Goal: Task Accomplishment & Management: Use online tool/utility

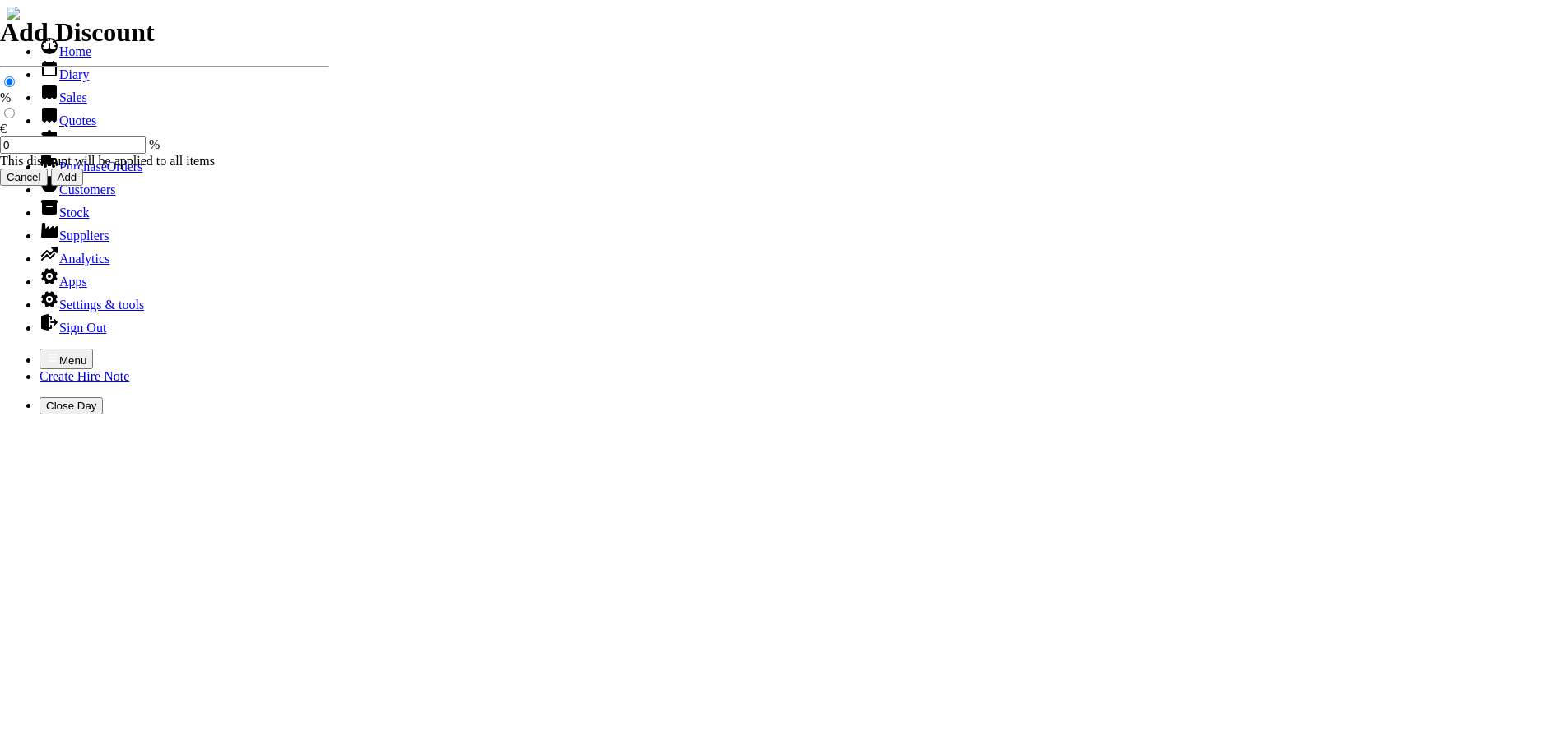
select select "HO"
click at [10, 348] on div "Menu Create Hire Note Close Day" at bounding box center [784, 381] width 1554 height 66
click at [46, 351] on icon "button" at bounding box center [52, 357] width 13 height 13
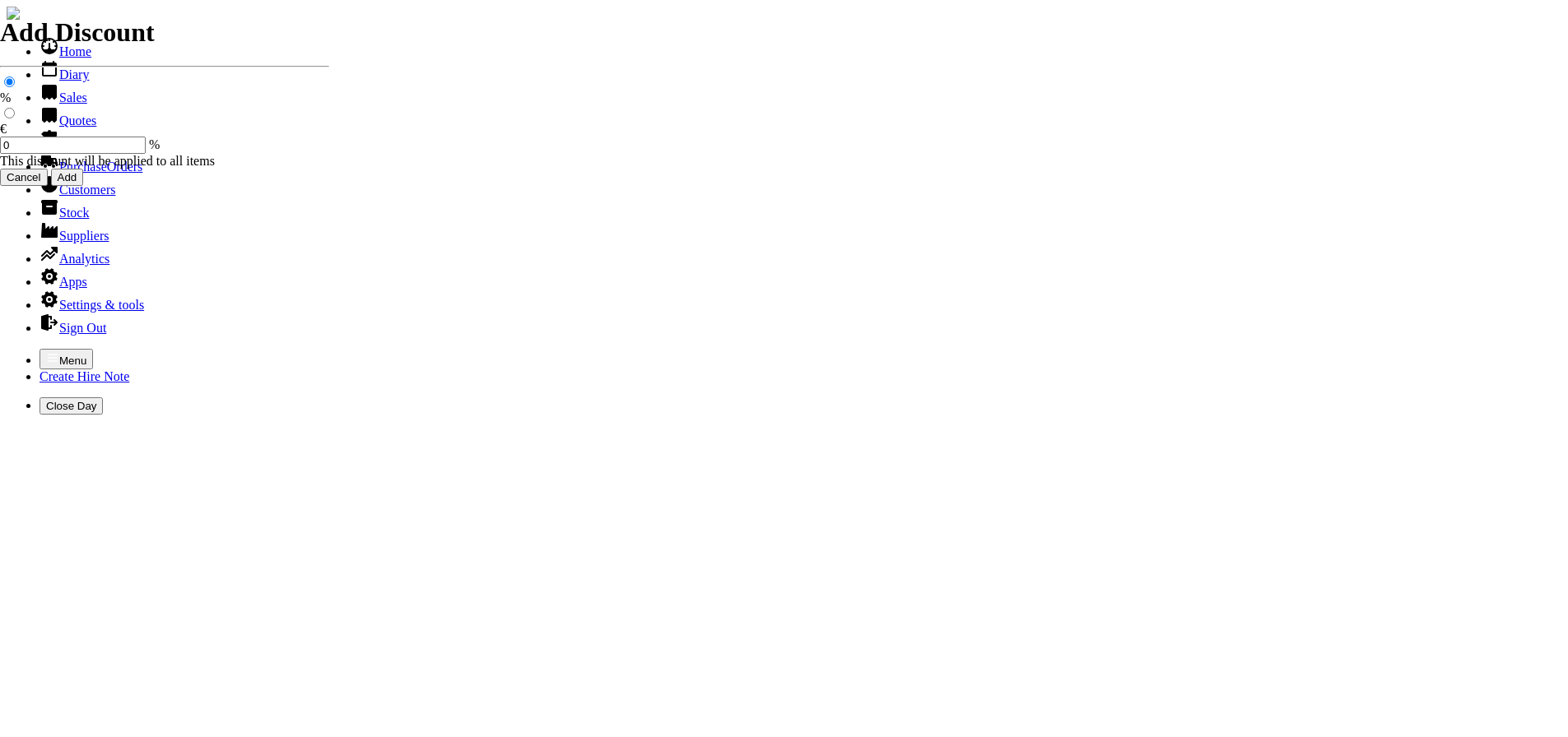
click at [53, 197] on link "Customers" at bounding box center [77, 189] width 75 height 14
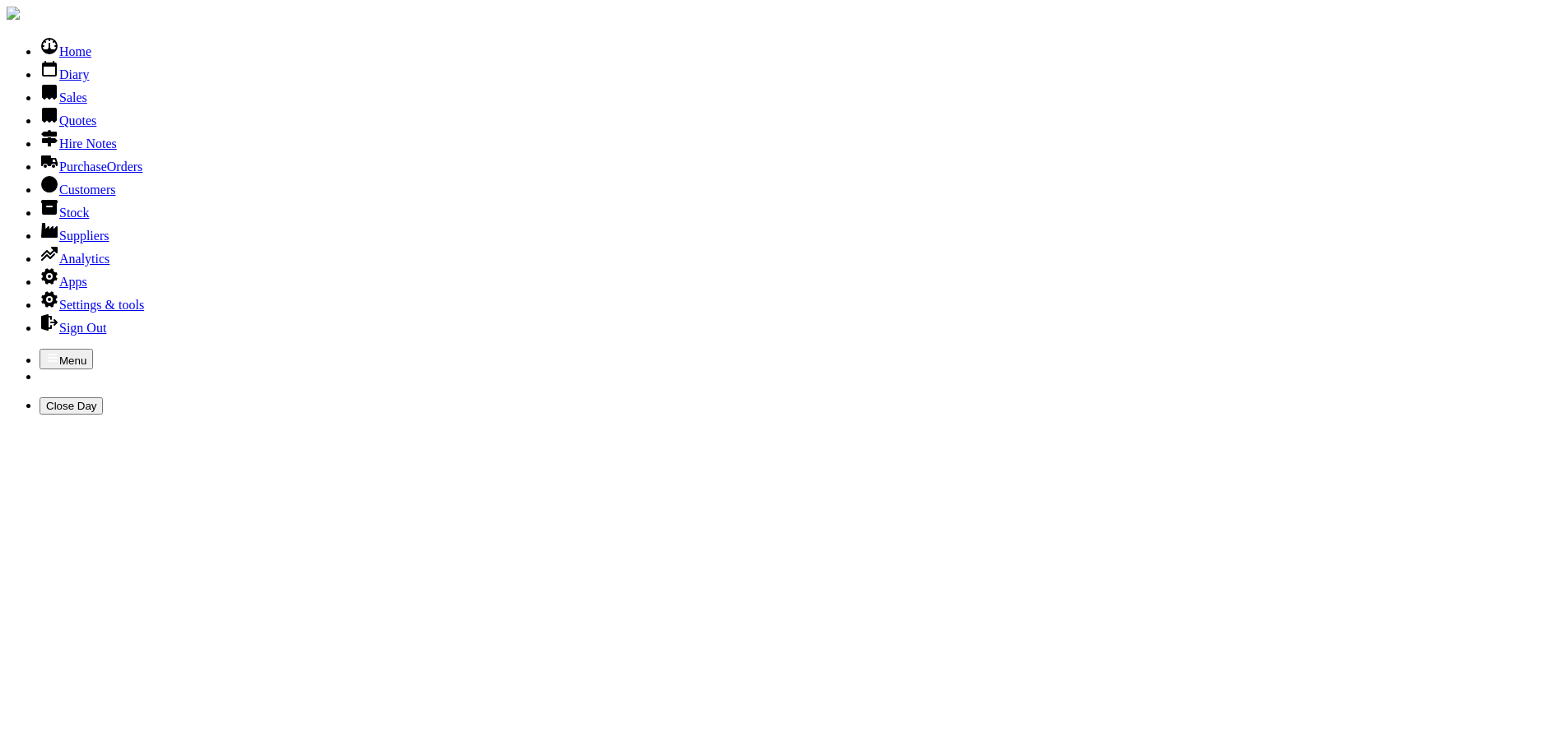
type input "CURRAGH"
type input "CURRAGH RACE"
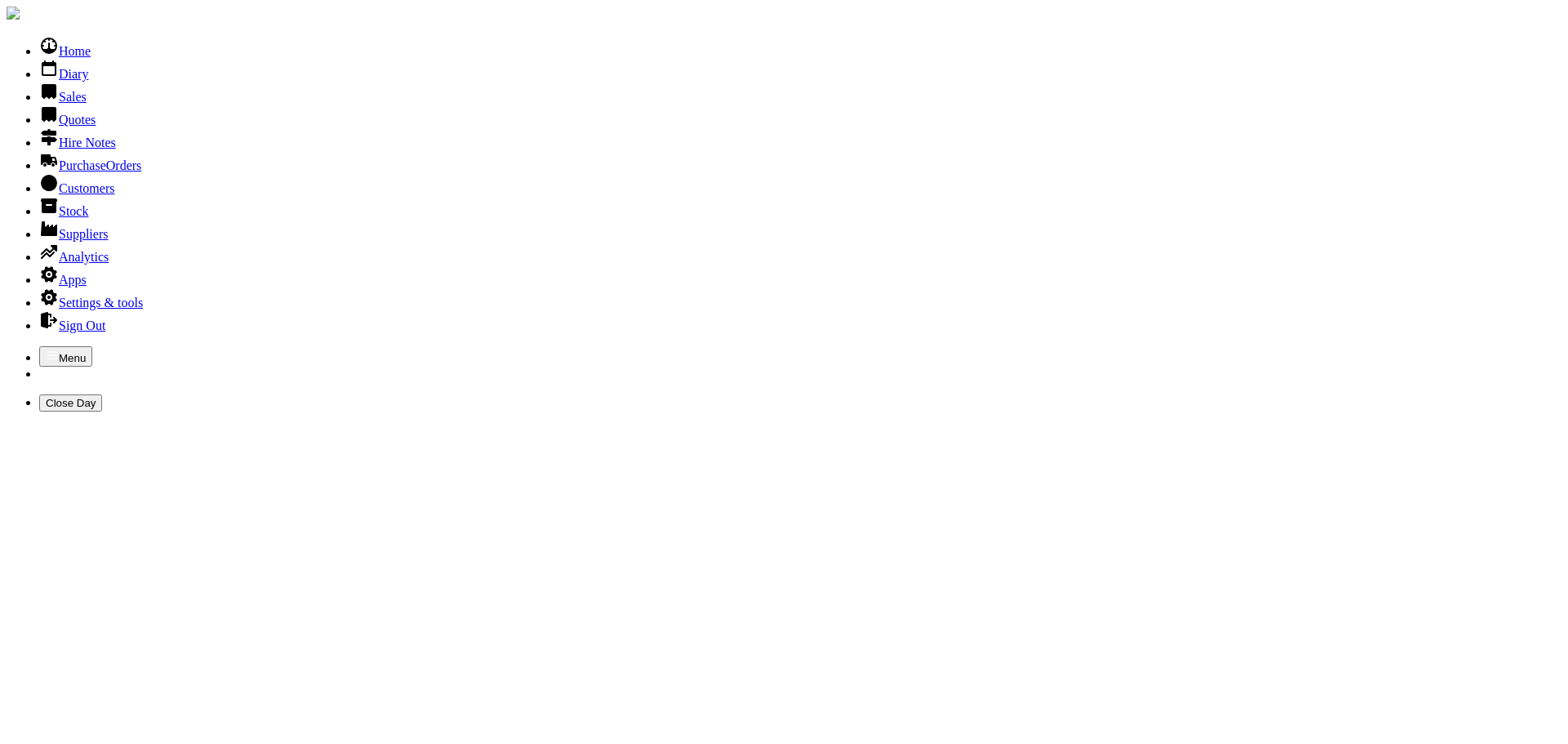
scroll to position [79, 0]
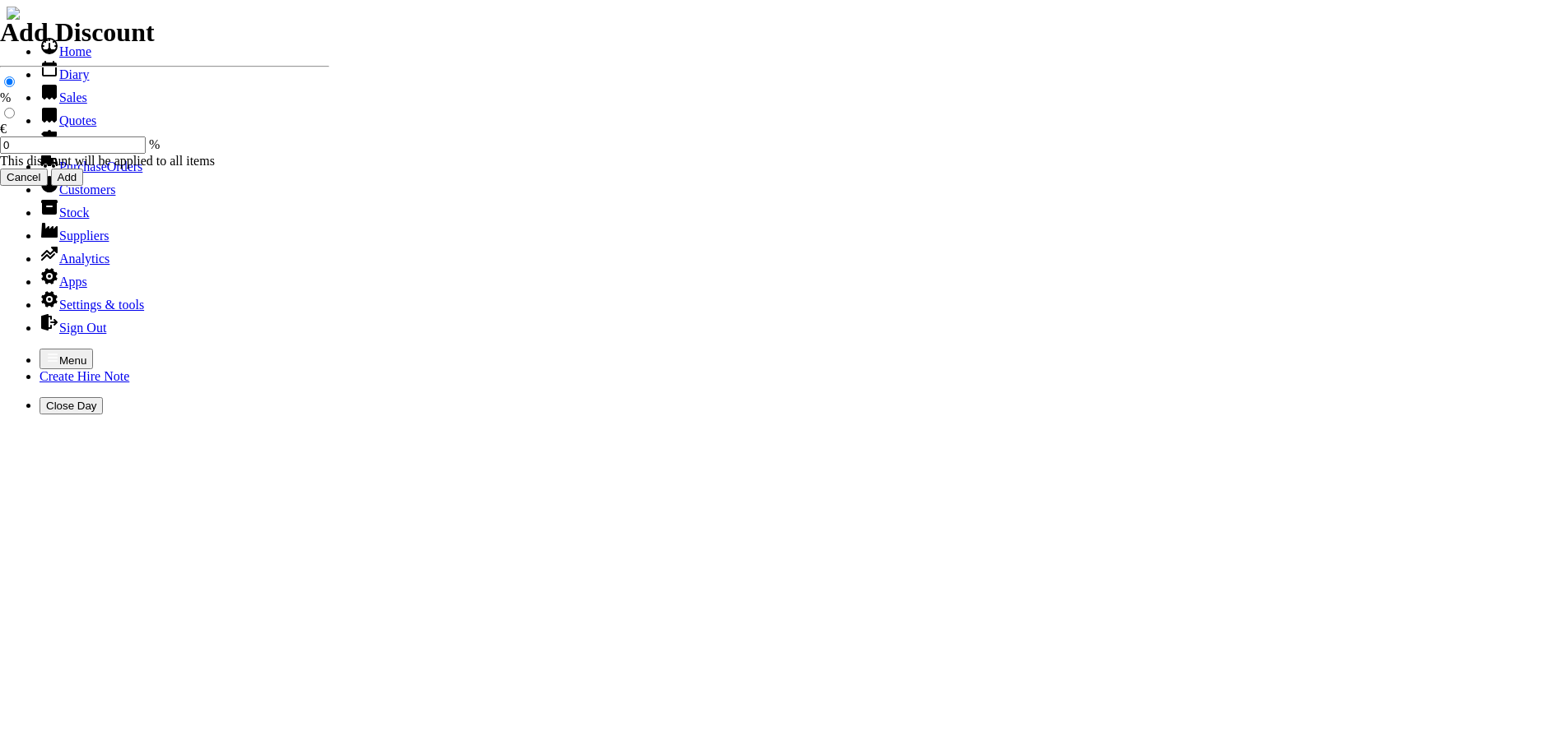
select select "HO"
select select "3"
select select "HO"
select select "3"
select select "HO"
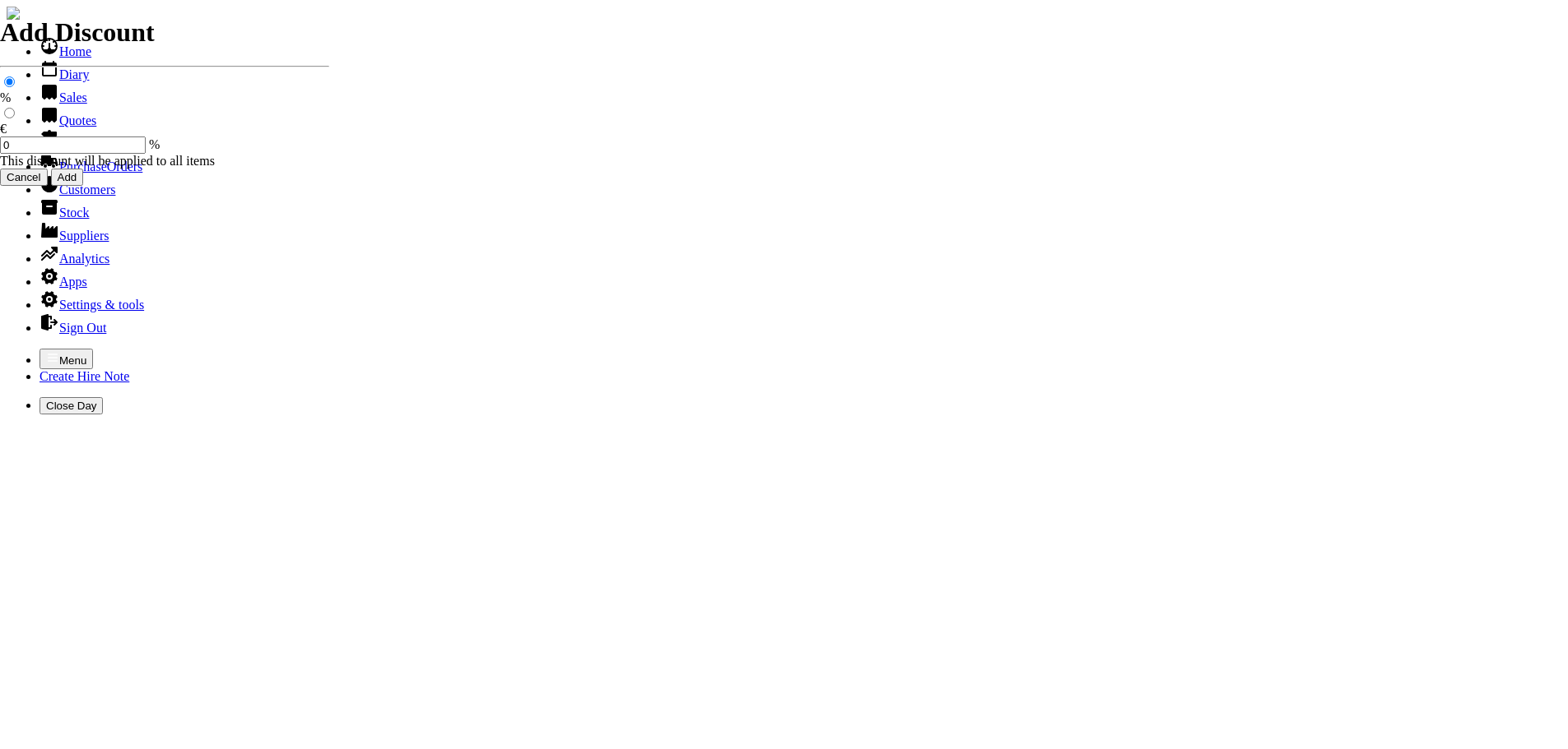
select select "3"
select select "HO"
select select "3"
select select "HO"
select select "3"
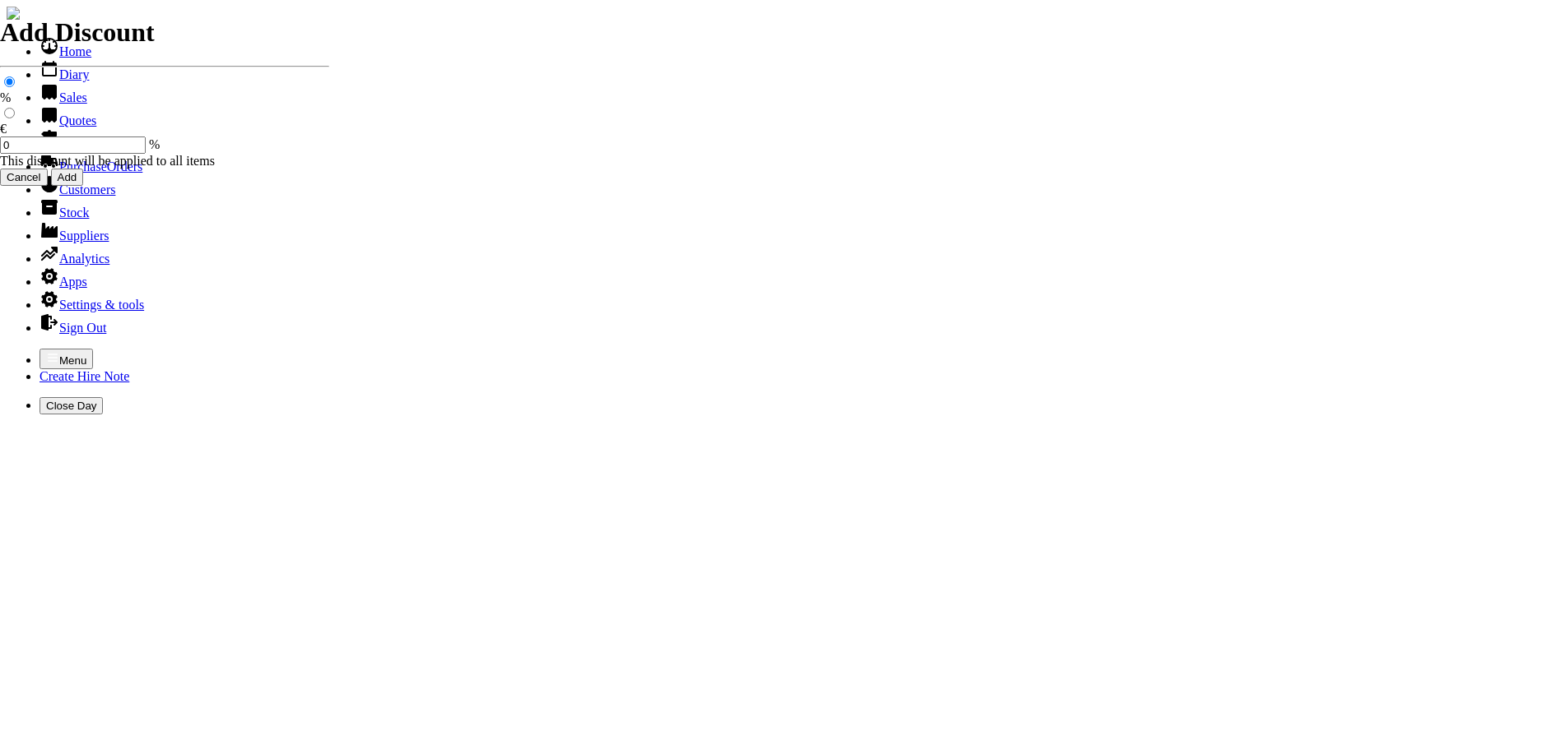
select select "HO"
select select "3"
select select "HO"
select select "3"
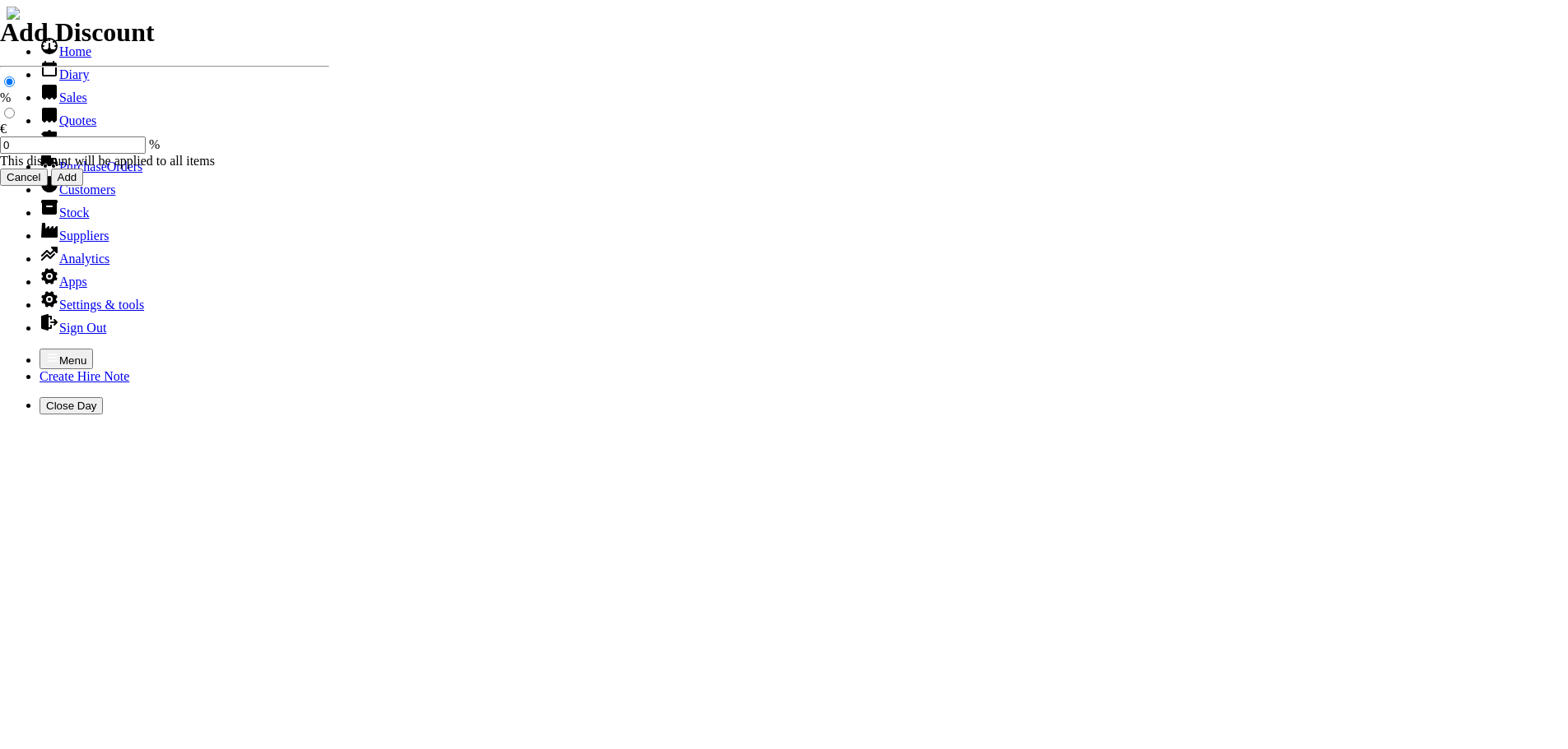
select select "3"
select select "HO"
select select "3"
select select "HO"
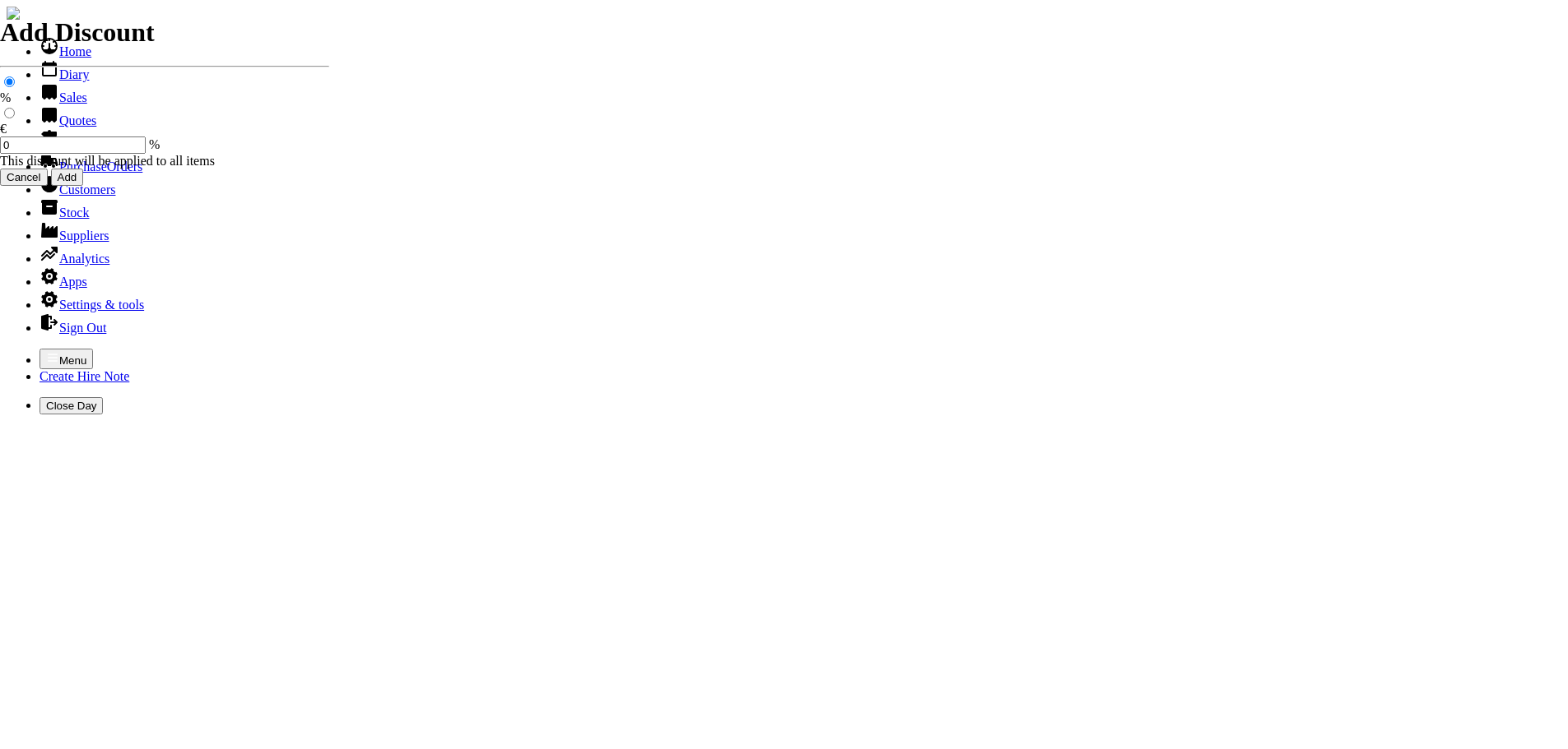
select select "2"
select select "3"
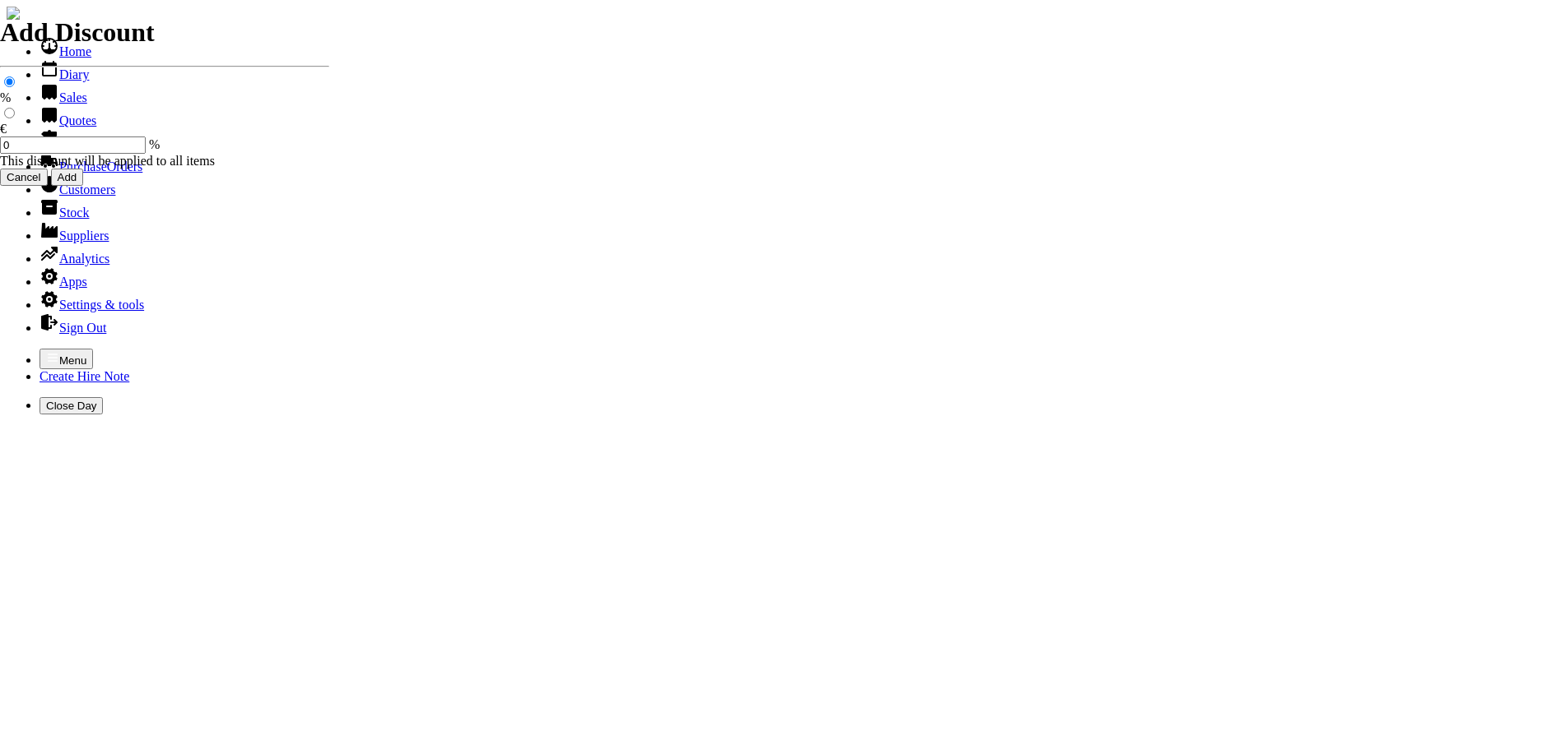
select select "HO"
select select "3"
select select "HO"
click at [48, 354] on icon "button" at bounding box center [53, 357] width 10 height 8
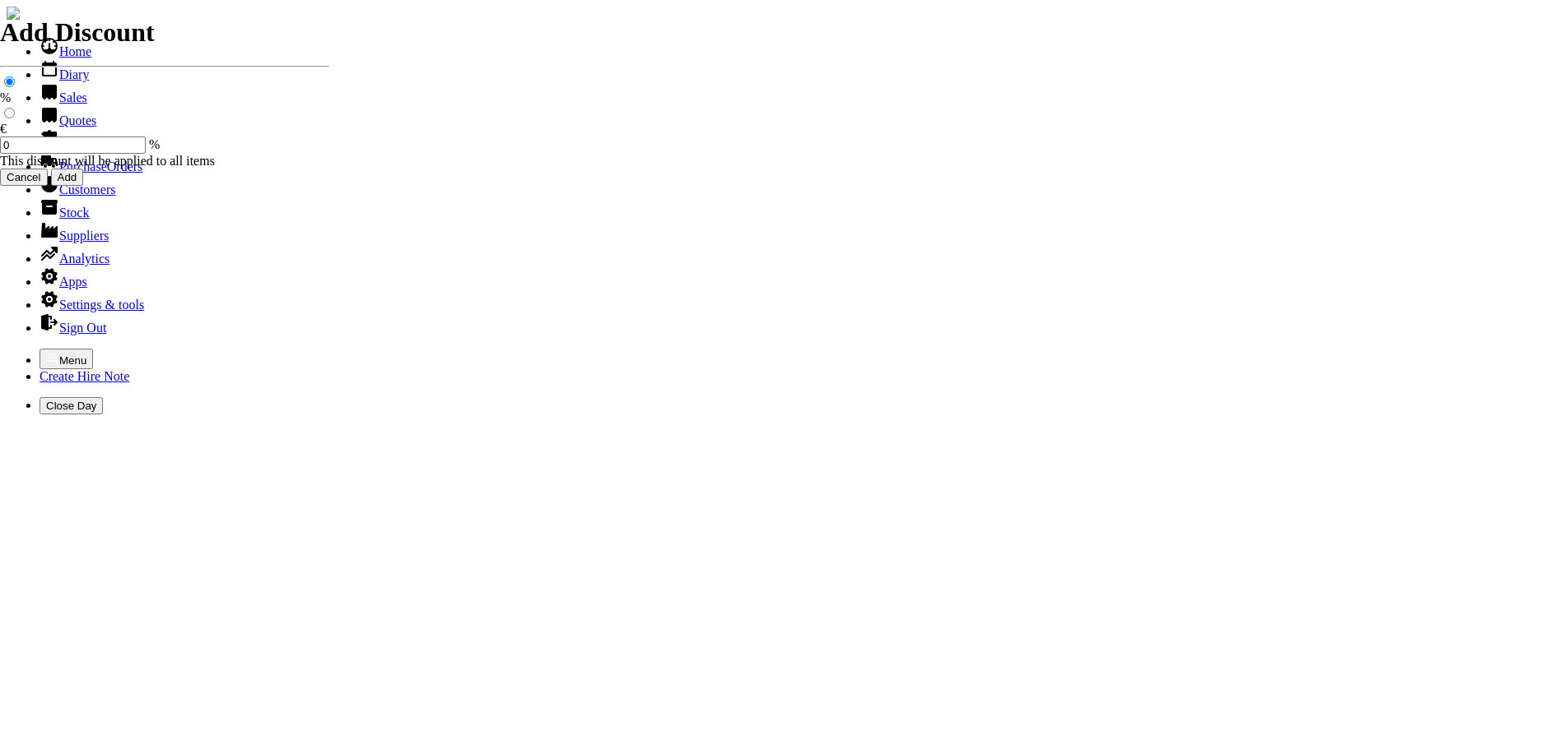
click at [46, 351] on icon "button" at bounding box center [52, 357] width 13 height 13
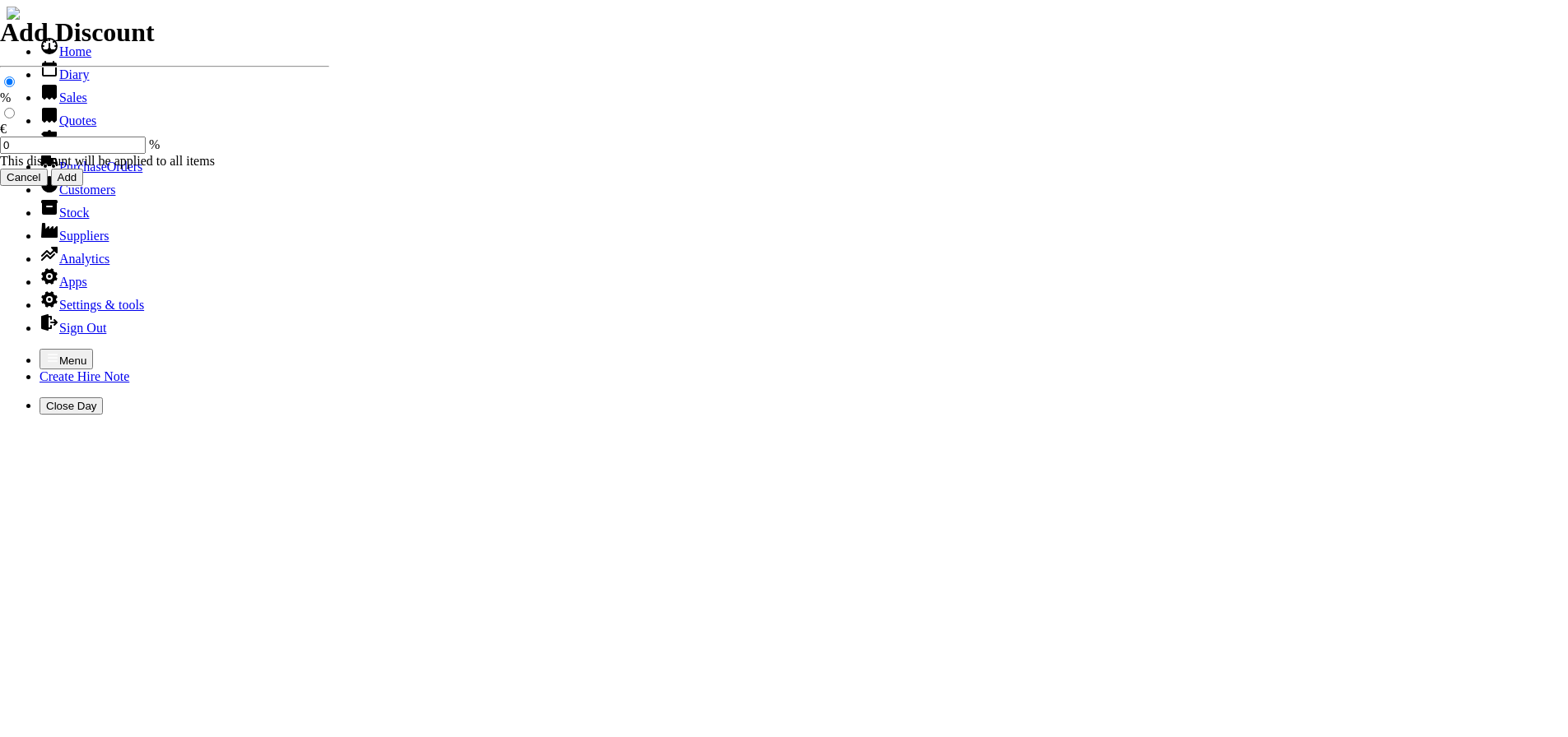
click at [57, 151] on link "Hire Notes" at bounding box center [78, 144] width 77 height 14
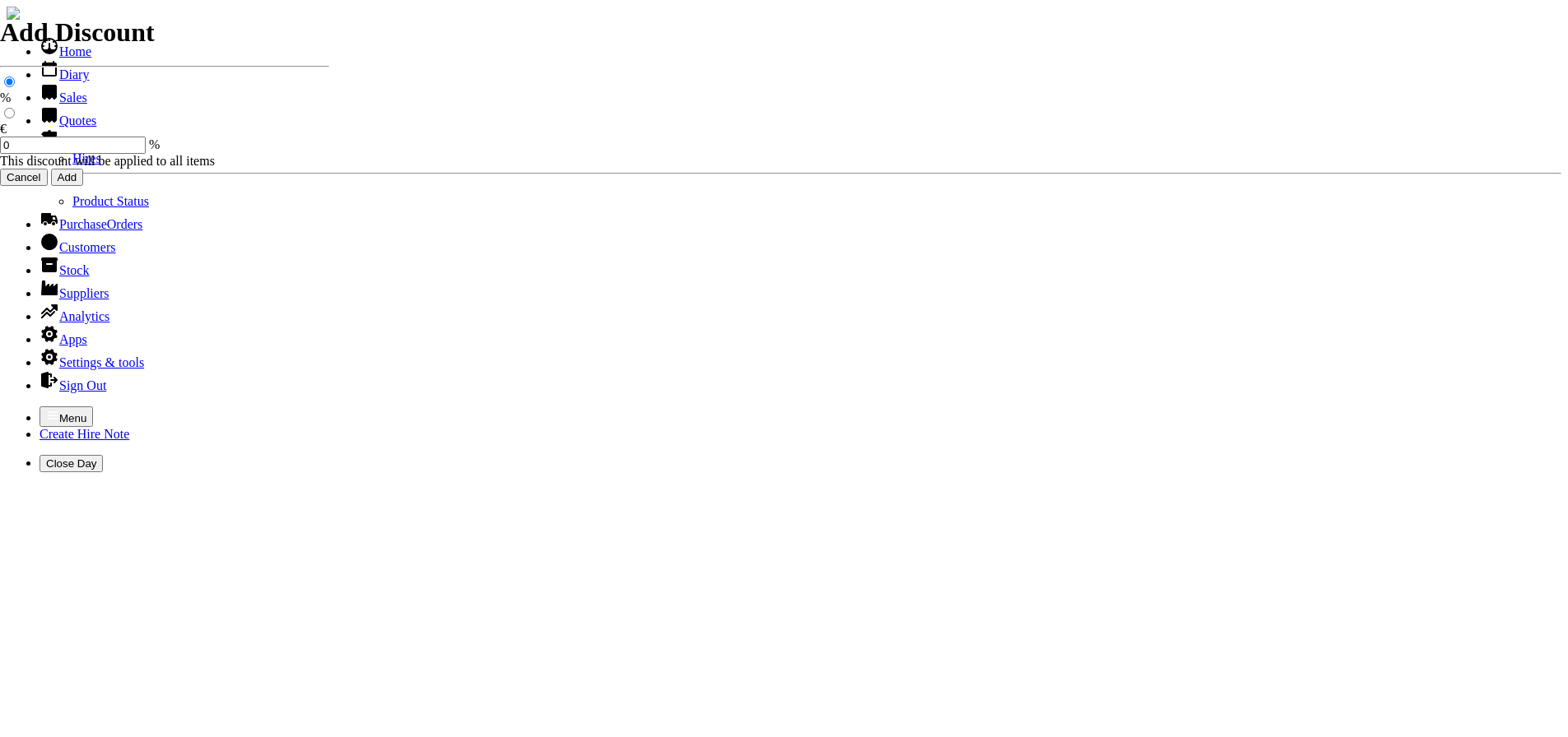
click at [73, 165] on link "Hires" at bounding box center [87, 158] width 29 height 14
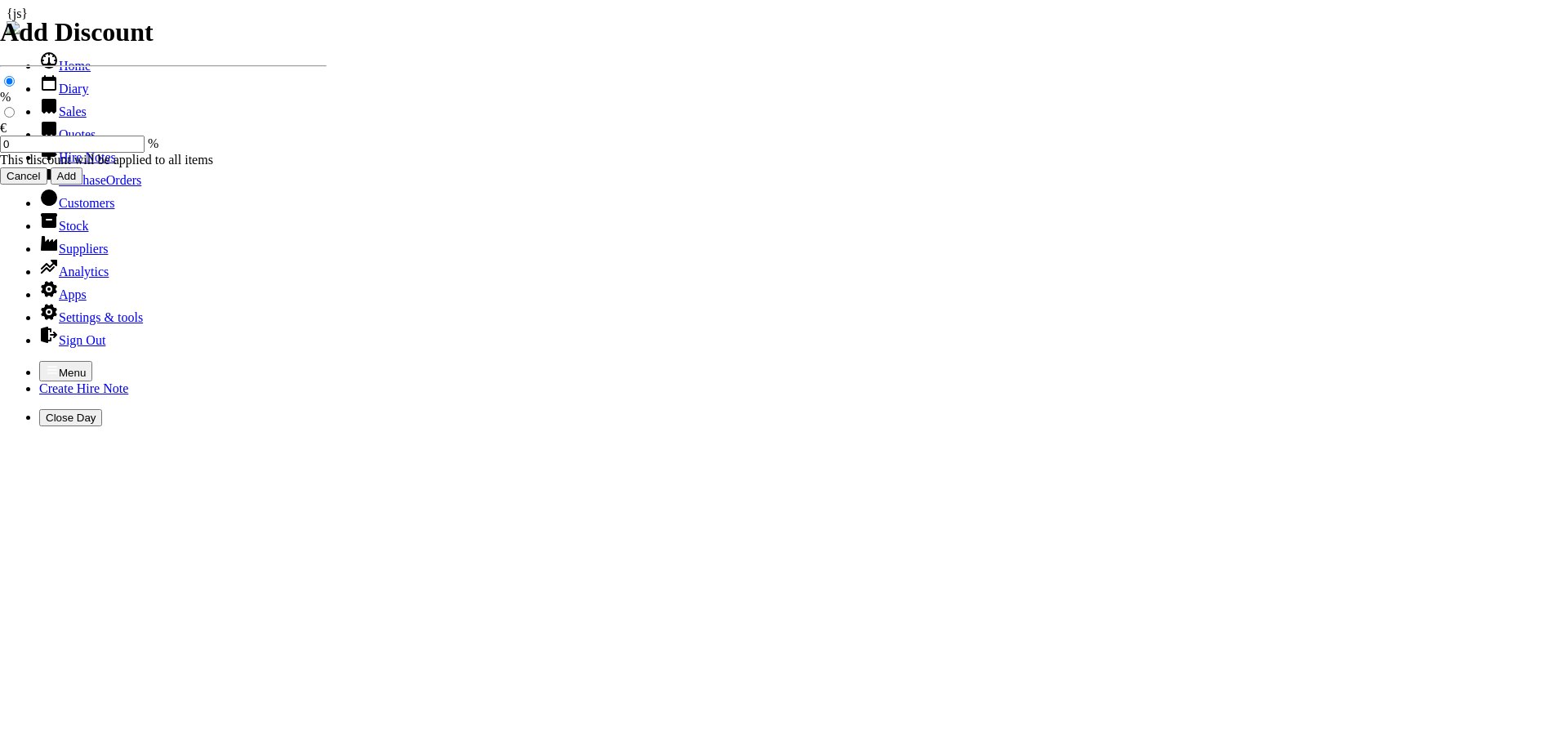
type input "RICHIE"
type input "01/09/2025"
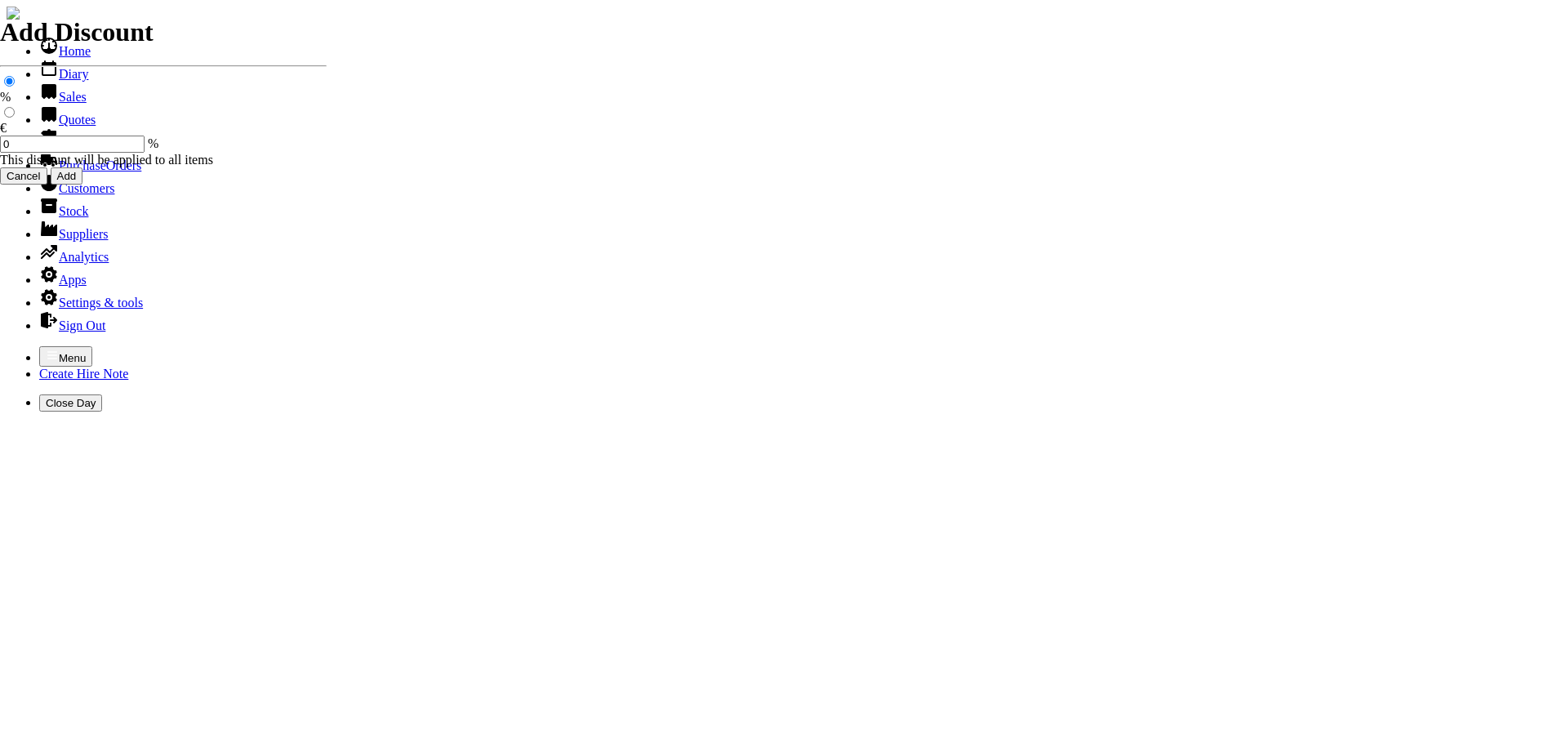
type input "[DATE]"
select select "HO"
